Goal: Task Accomplishment & Management: Manage account settings

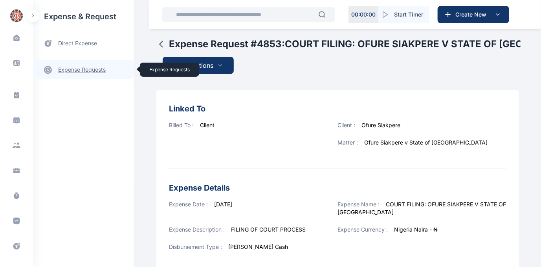
click at [66, 69] on link "expense requests expense requests" at bounding box center [83, 69] width 101 height 19
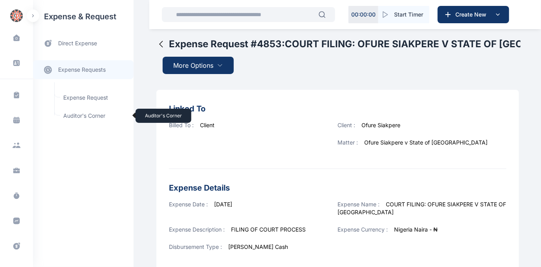
click at [79, 113] on span "Auditor's Corner Auditor's Corner" at bounding box center [94, 115] width 71 height 15
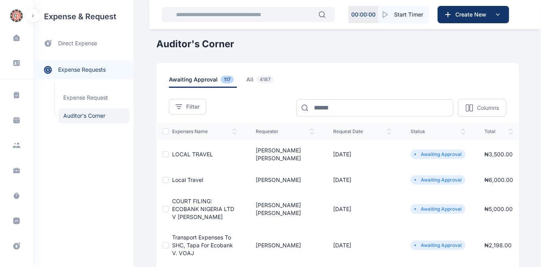
click at [191, 204] on span "COURT FILING: ECOBANK NIGERIA LTD V [PERSON_NAME]" at bounding box center [203, 208] width 62 height 22
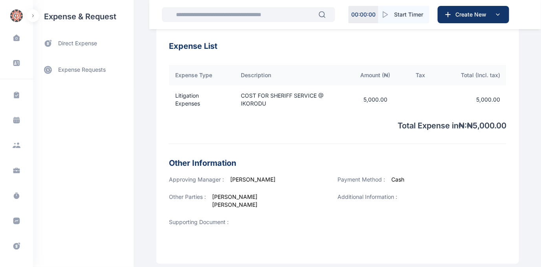
scroll to position [285, 0]
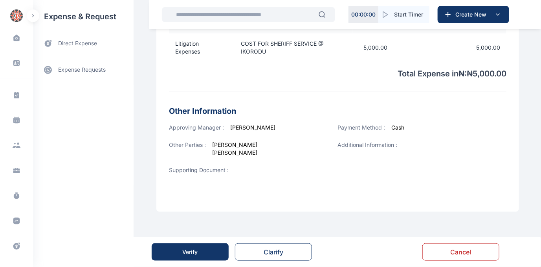
click at [188, 251] on div "Verify" at bounding box center [190, 252] width 15 height 8
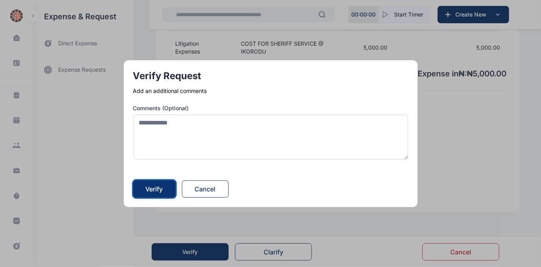
click at [149, 187] on div "Verify" at bounding box center [154, 188] width 17 height 9
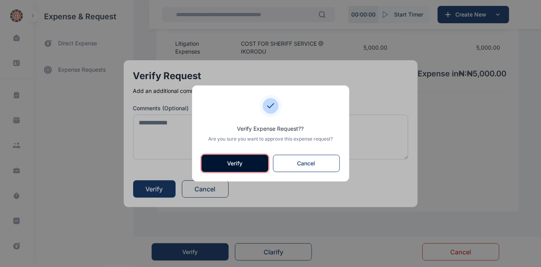
click at [219, 161] on button "Verify" at bounding box center [235, 163] width 67 height 17
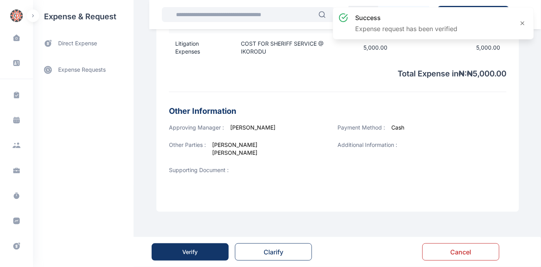
scroll to position [0, 0]
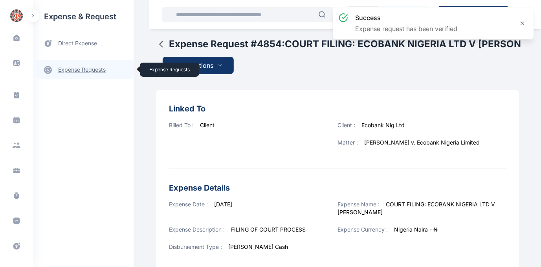
click at [86, 68] on link "expense requests expense requests" at bounding box center [83, 69] width 101 height 19
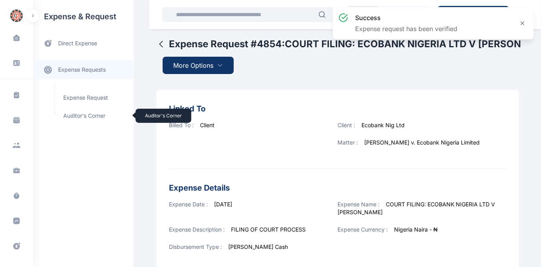
click at [74, 114] on span "Auditor's Corner Auditor's Corner" at bounding box center [94, 115] width 71 height 15
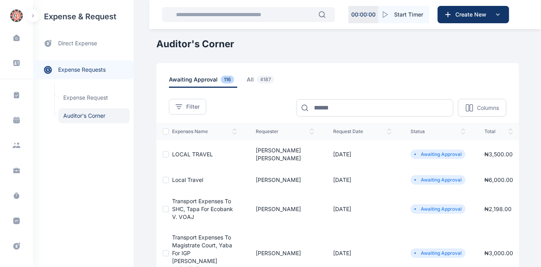
click at [193, 176] on span "Local Travel" at bounding box center [187, 179] width 31 height 7
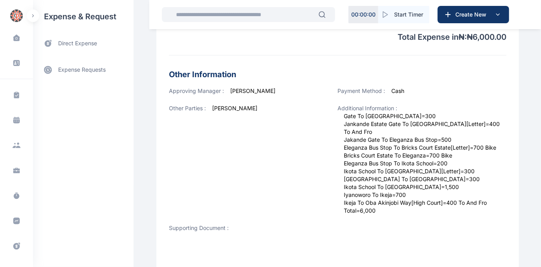
scroll to position [346, 0]
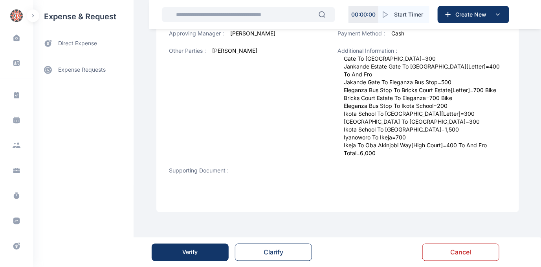
click at [189, 249] on div "Verify" at bounding box center [190, 252] width 15 height 8
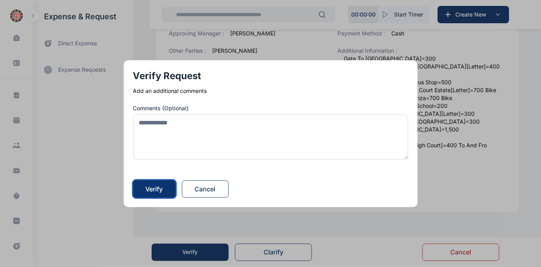
click at [150, 189] on div "Verify" at bounding box center [154, 188] width 17 height 9
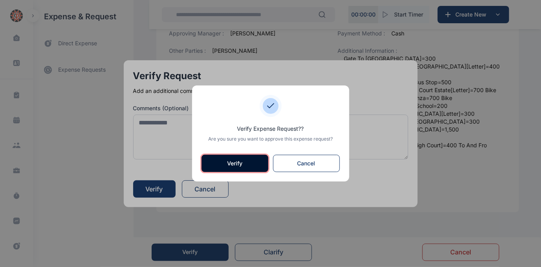
click at [223, 157] on button "Verify" at bounding box center [235, 163] width 67 height 17
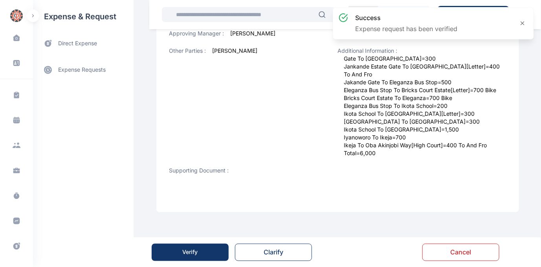
scroll to position [0, 0]
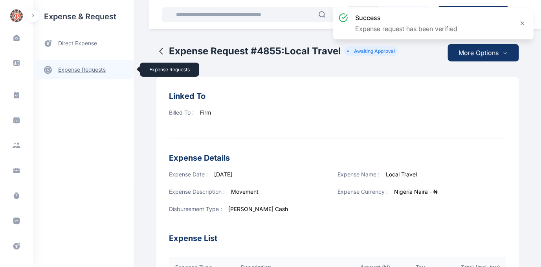
click at [90, 68] on link "expense requests expense requests" at bounding box center [83, 69] width 101 height 19
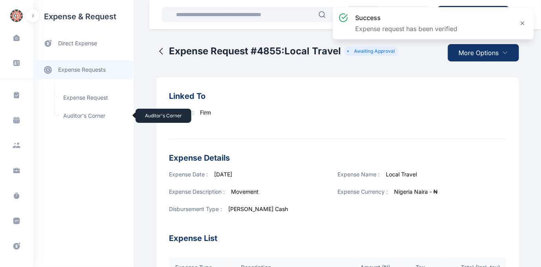
click at [70, 116] on span "Auditor's Corner Auditor's Corner" at bounding box center [94, 115] width 71 height 15
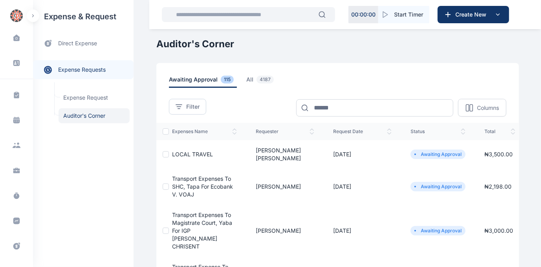
click at [183, 147] on td "LOCAL TRAVEL" at bounding box center [207, 154] width 77 height 28
click at [181, 151] on span "LOCAL TRAVEL" at bounding box center [192, 154] width 41 height 7
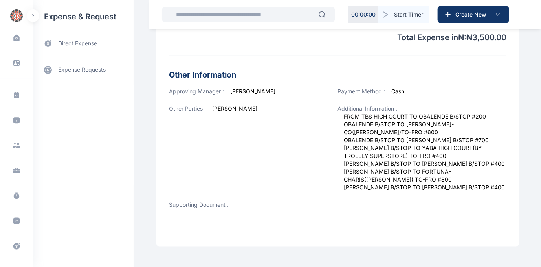
scroll to position [322, 0]
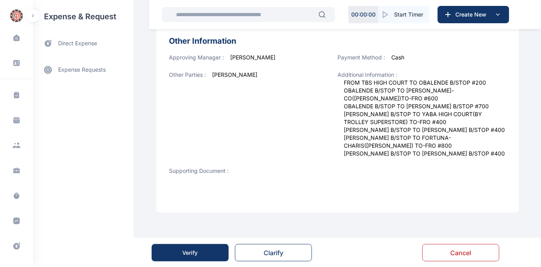
click at [193, 249] on div "Verify" at bounding box center [190, 253] width 15 height 8
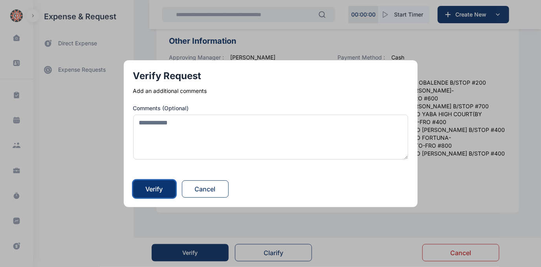
click at [167, 187] on button "Verify" at bounding box center [154, 188] width 42 height 17
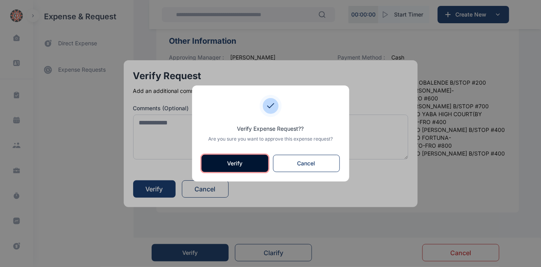
click at [229, 164] on button "Verify" at bounding box center [235, 163] width 67 height 17
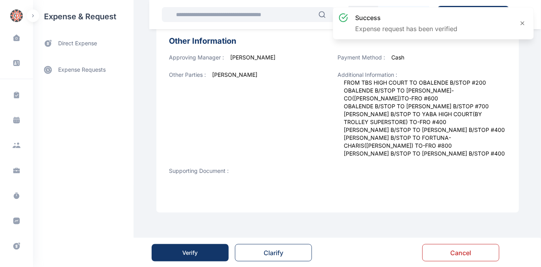
scroll to position [0, 0]
